Goal: Complete application form: Complete application form

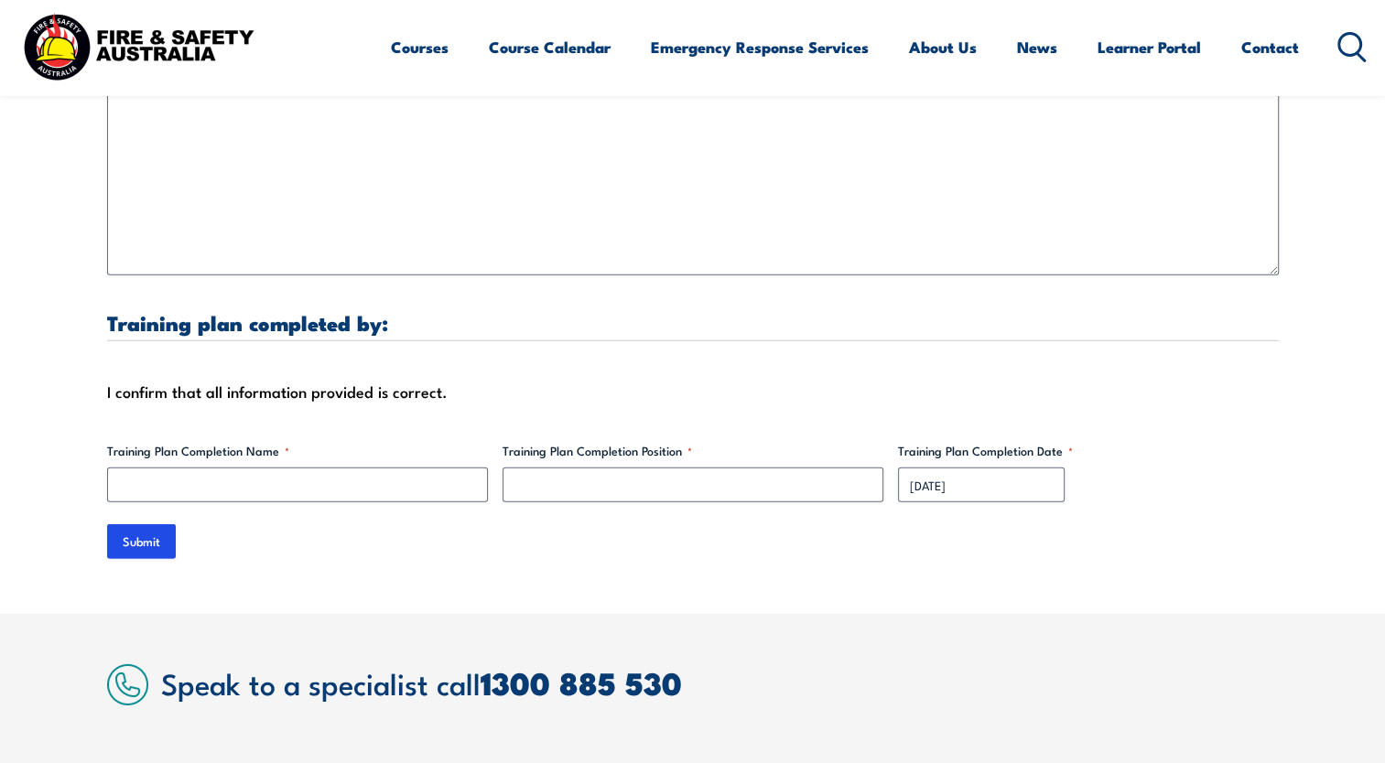
scroll to position [5491, 0]
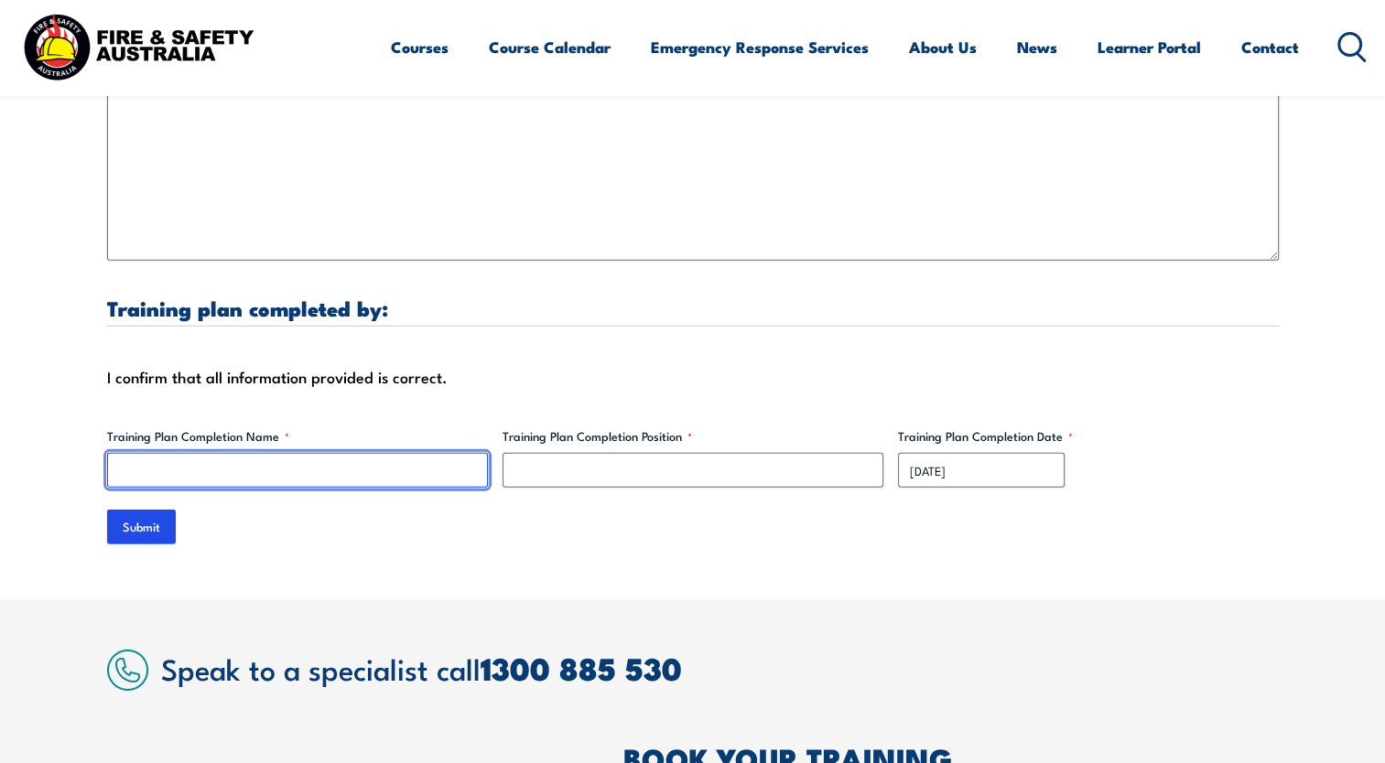
drag, startPoint x: 319, startPoint y: 448, endPoint x: 356, endPoint y: 476, distance: 46.3
click at [320, 453] on input "Training Plan Completion Name *" at bounding box center [297, 470] width 381 height 35
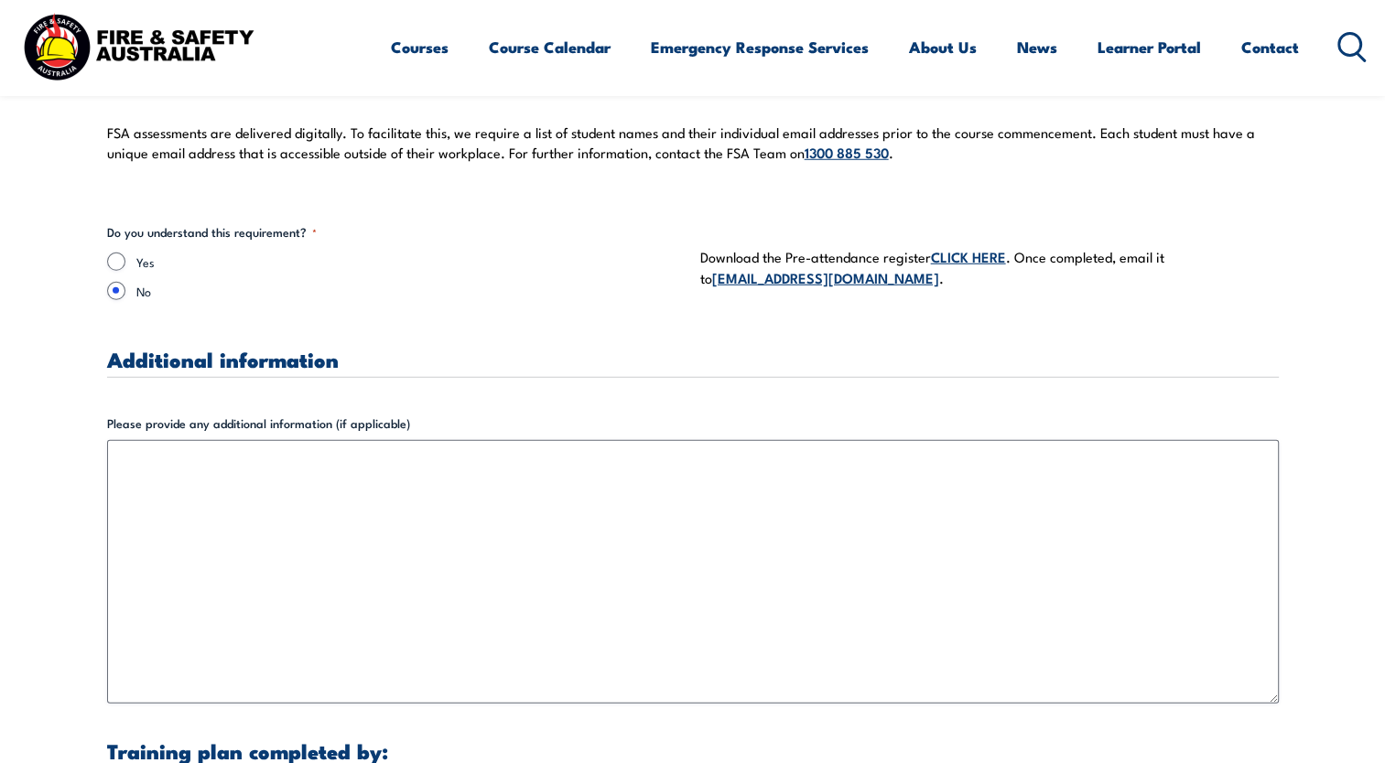
scroll to position [4922, 0]
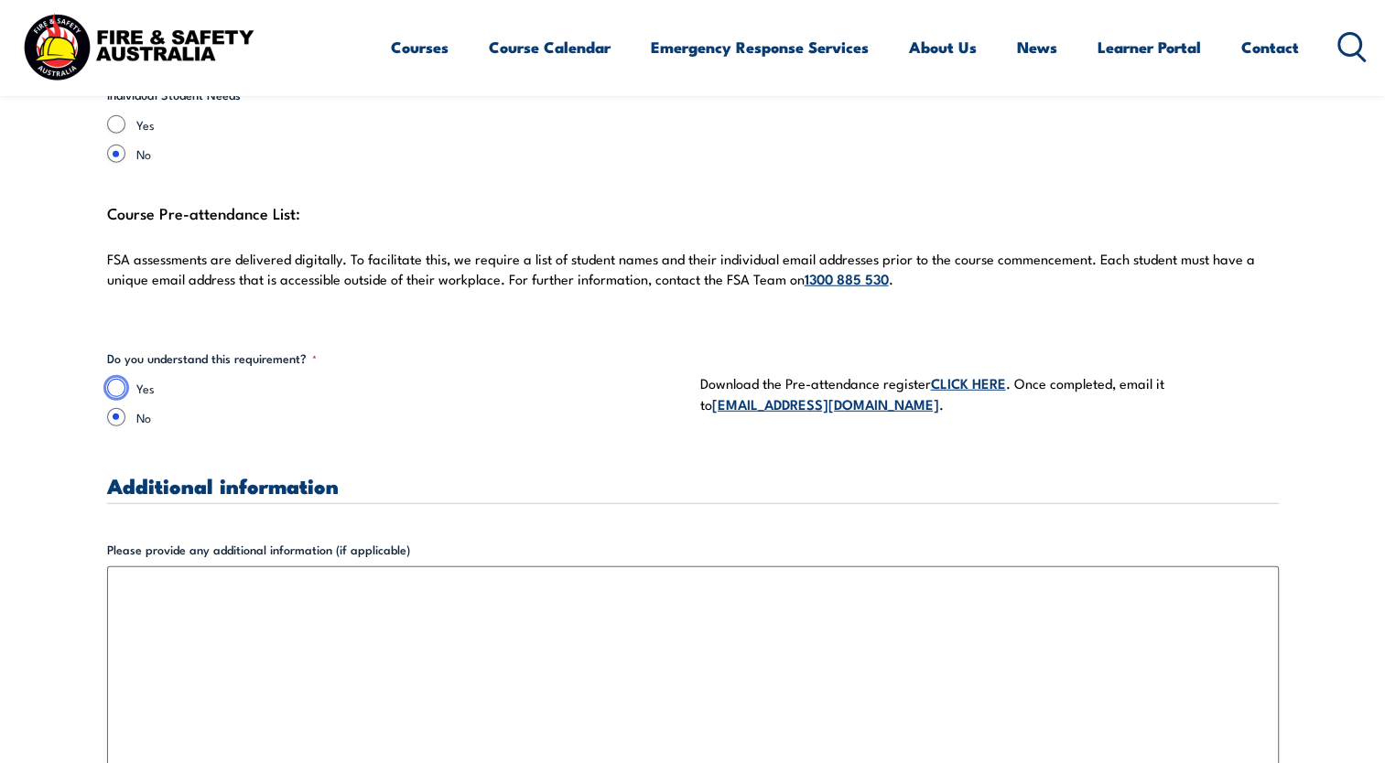
click at [113, 379] on input "Yes" at bounding box center [116, 388] width 18 height 18
radio input "true"
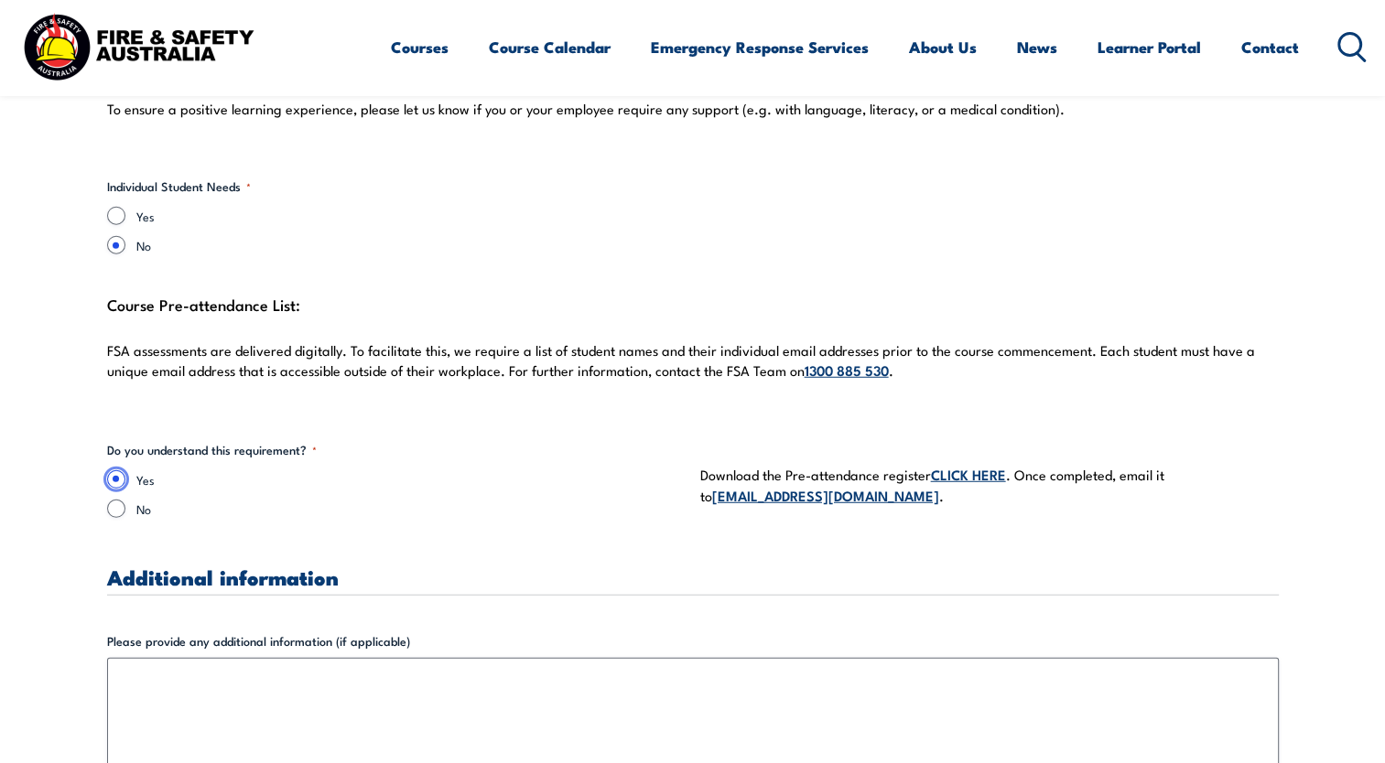
scroll to position [4739, 0]
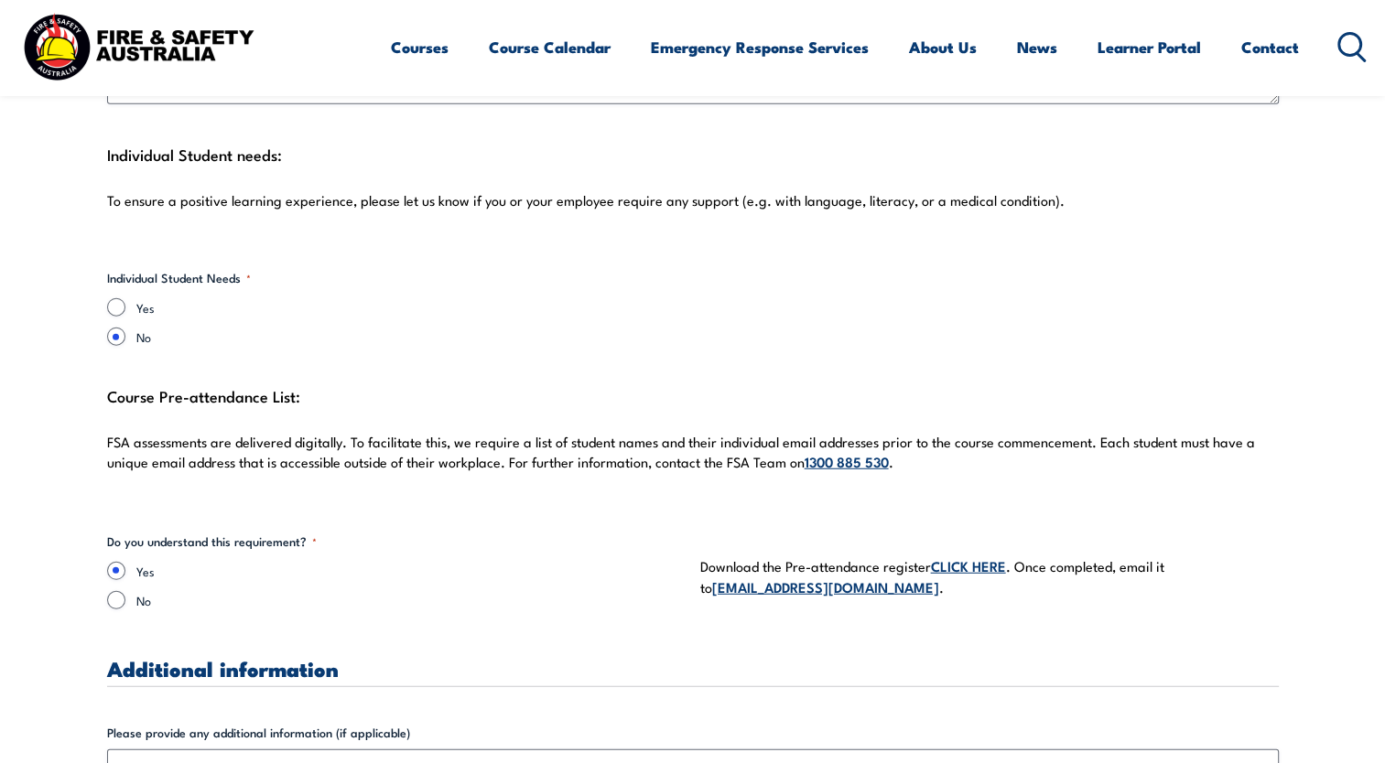
click at [992, 556] on link "CLICK HERE" at bounding box center [968, 566] width 75 height 20
